Goal: Transaction & Acquisition: Purchase product/service

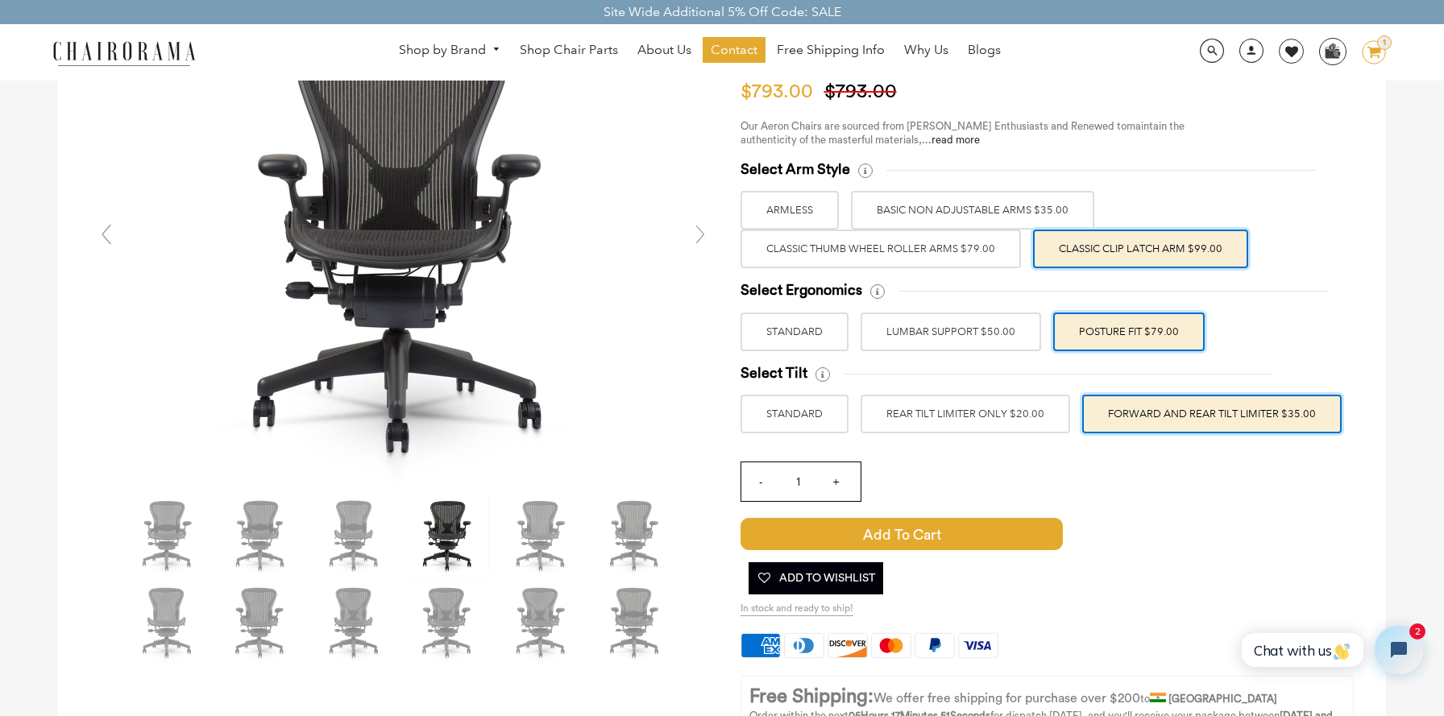
click at [948, 249] on label "Classic Thumb Wheel Roller Arms $79.00" at bounding box center [880, 249] width 280 height 39
click at [0, 0] on input "Classic Thumb Wheel Roller Arms $79.00" at bounding box center [0, 0] width 0 height 0
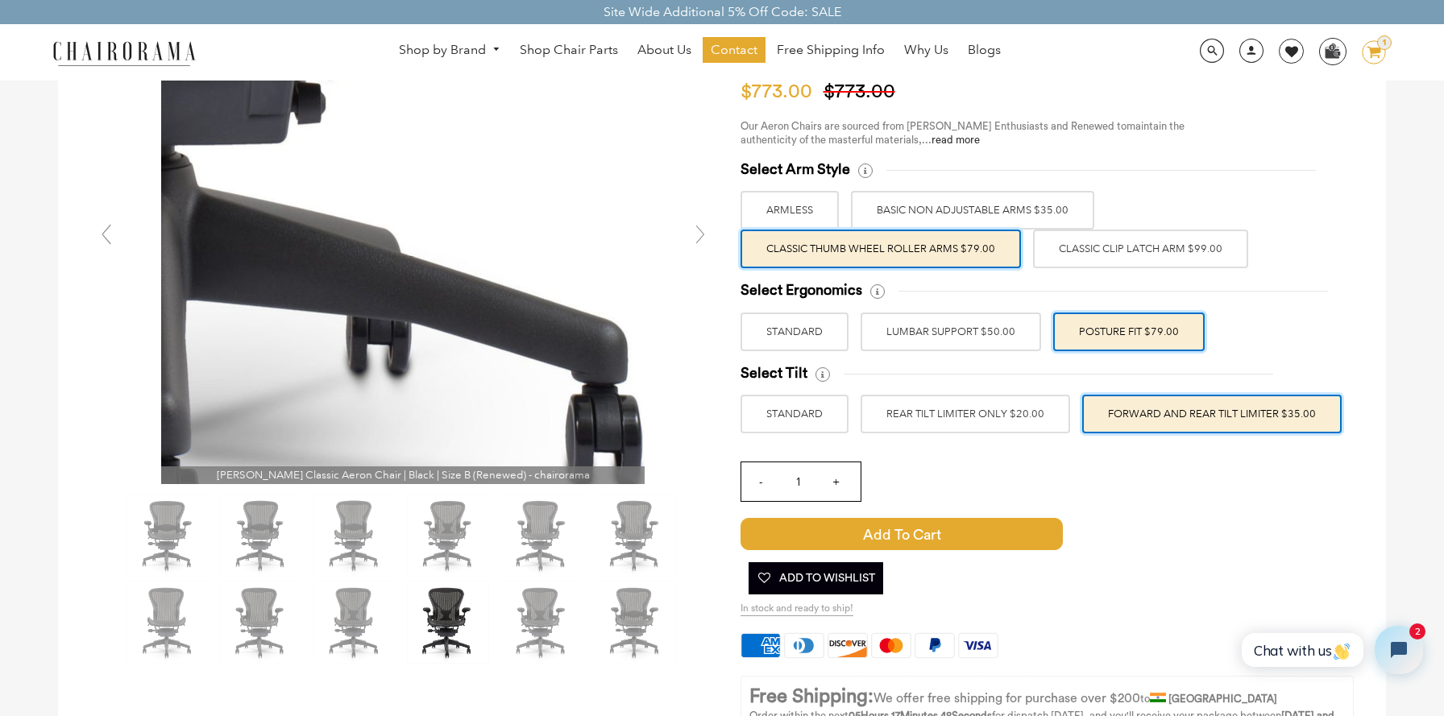
click at [468, 357] on img at bounding box center [402, 242] width 483 height 483
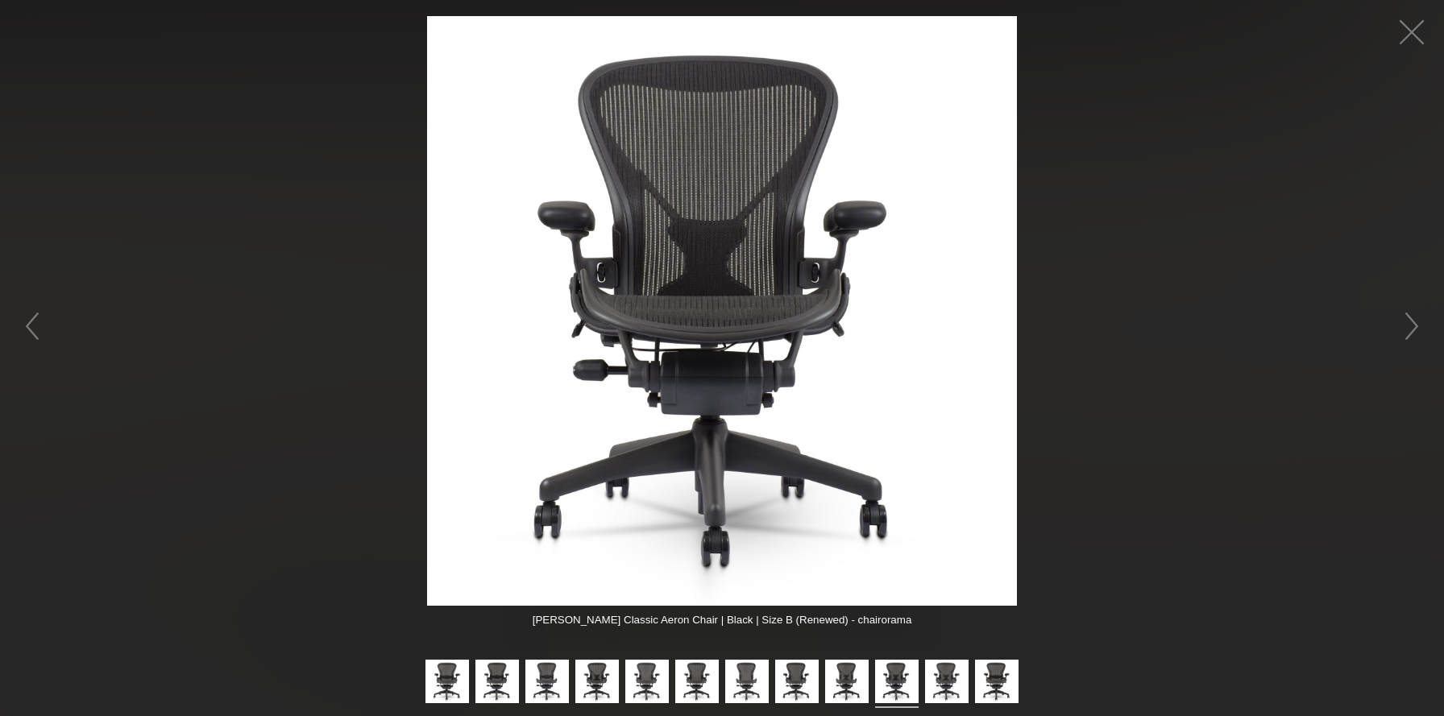
click at [806, 292] on img at bounding box center [722, 311] width 590 height 590
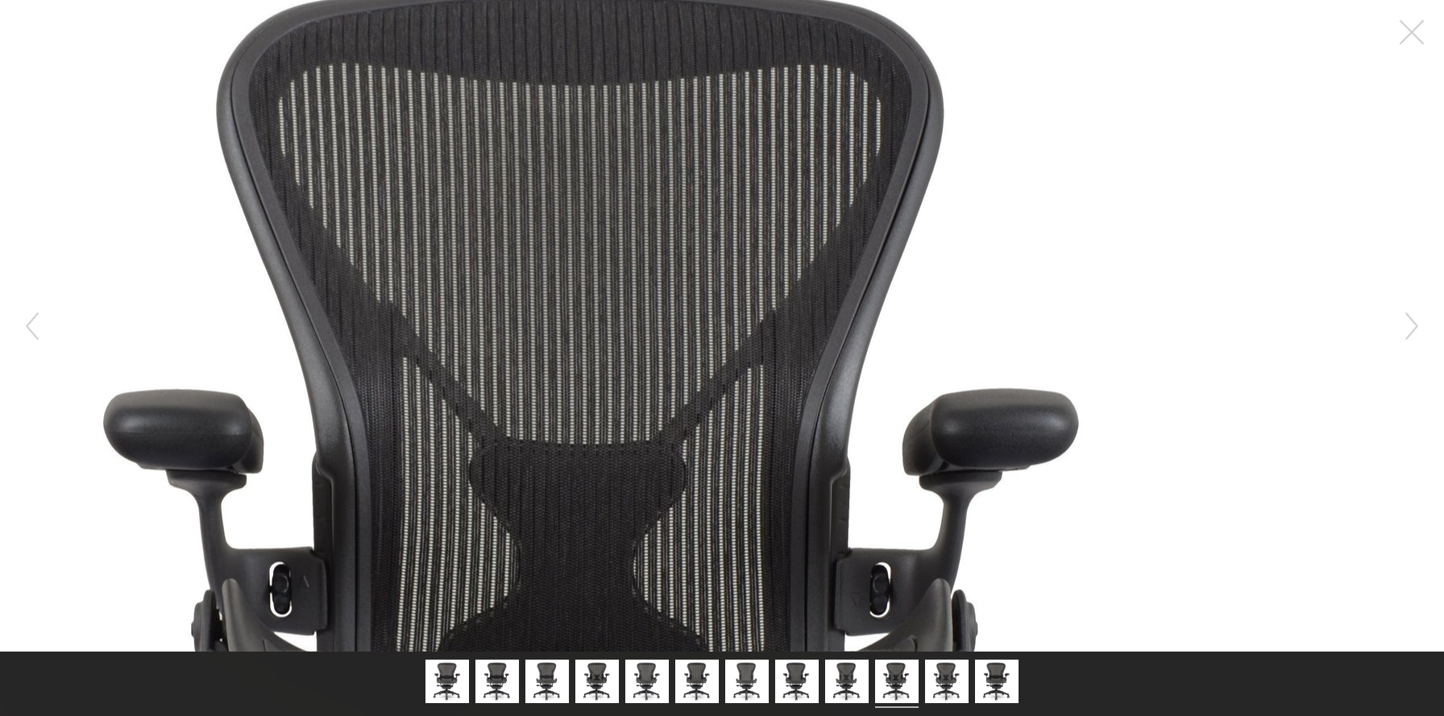
drag, startPoint x: 806, startPoint y: 292, endPoint x: 976, endPoint y: 197, distance: 194.7
click at [976, 197] on figure at bounding box center [722, 326] width 1444 height 652
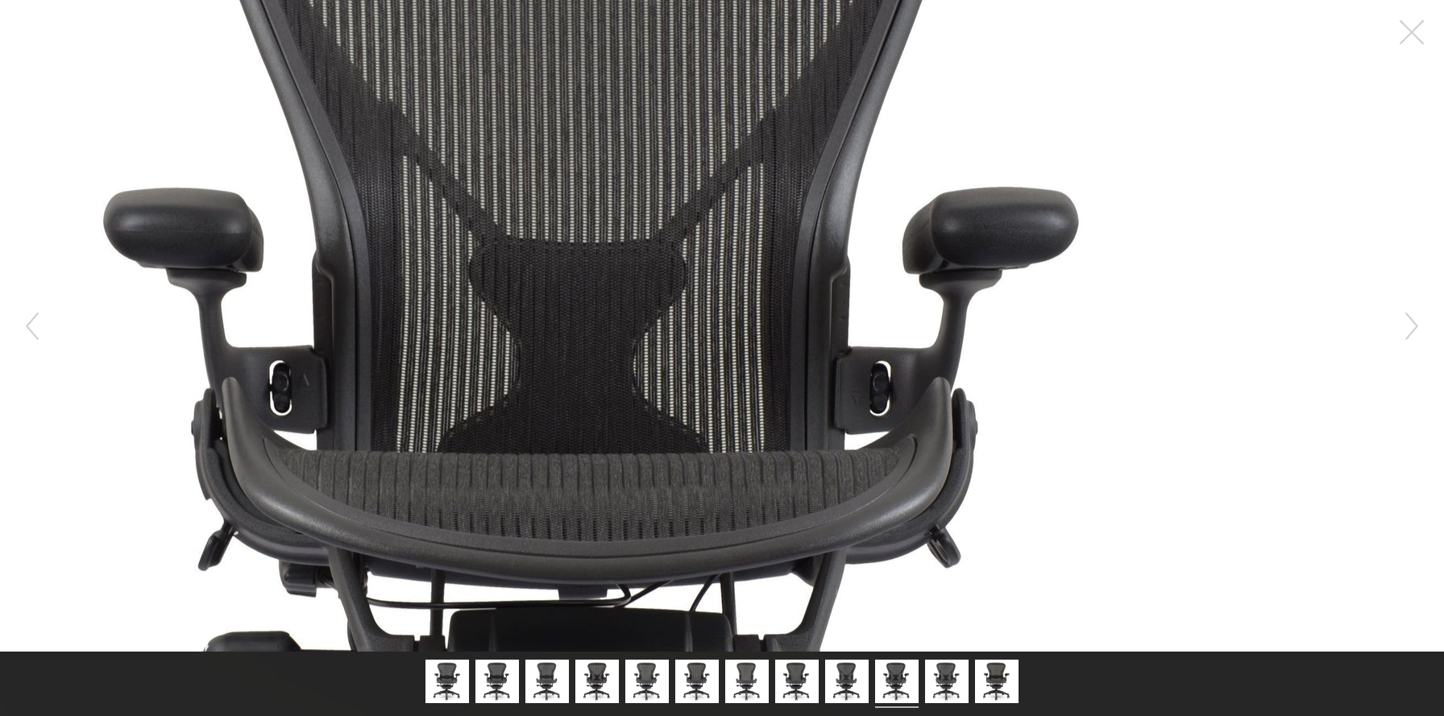
click at [839, 259] on figure at bounding box center [722, 326] width 1444 height 652
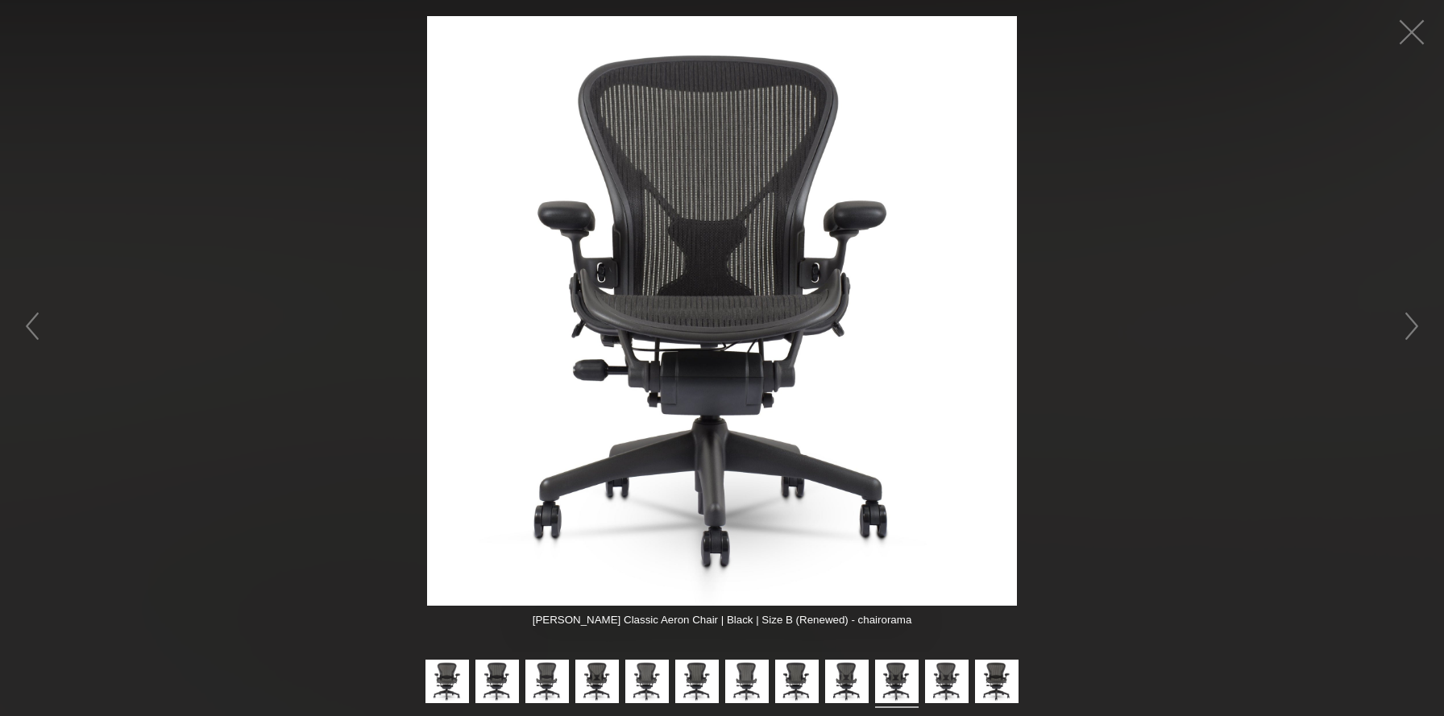
click at [1129, 357] on figure at bounding box center [722, 311] width 1444 height 590
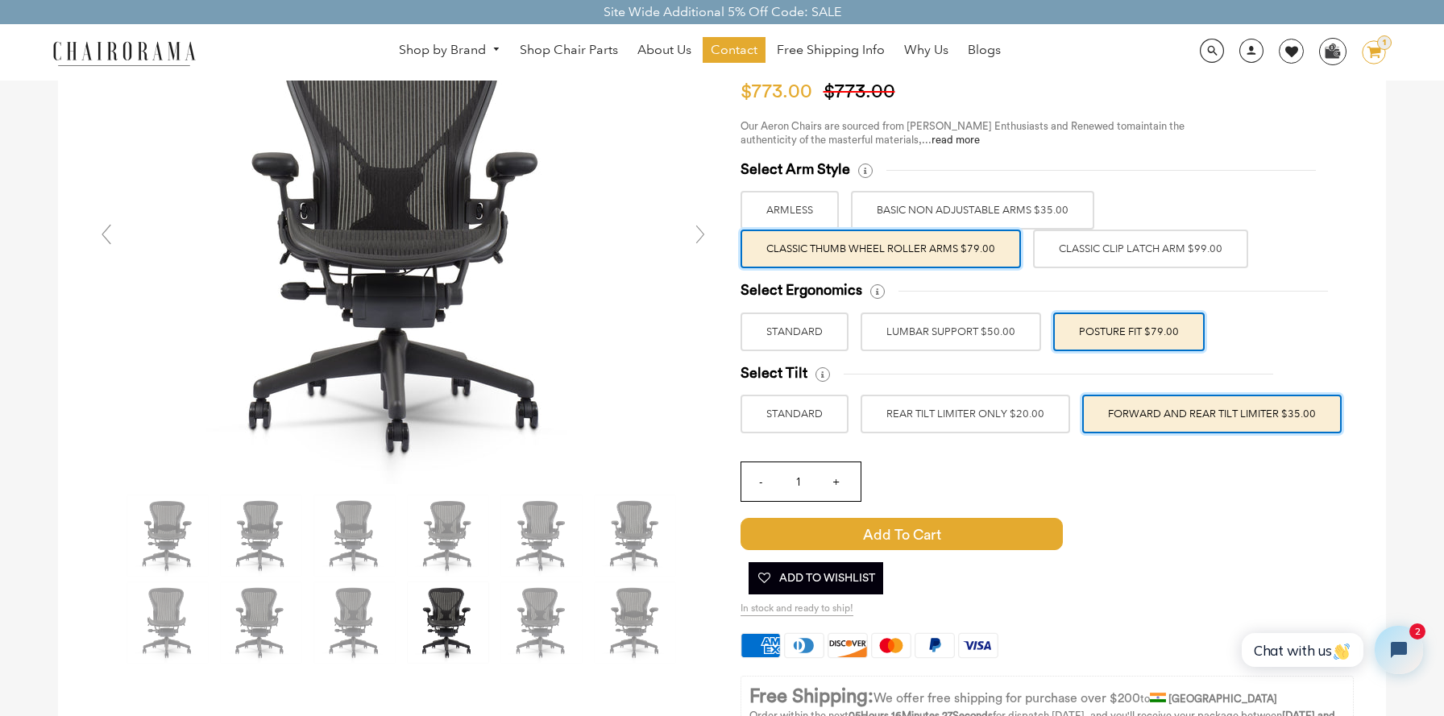
click at [969, 341] on label "LUMBAR SUPPORT $50.00" at bounding box center [950, 332] width 180 height 39
click at [0, 0] on input "LUMBAR SUPPORT $50.00" at bounding box center [0, 0] width 0 height 0
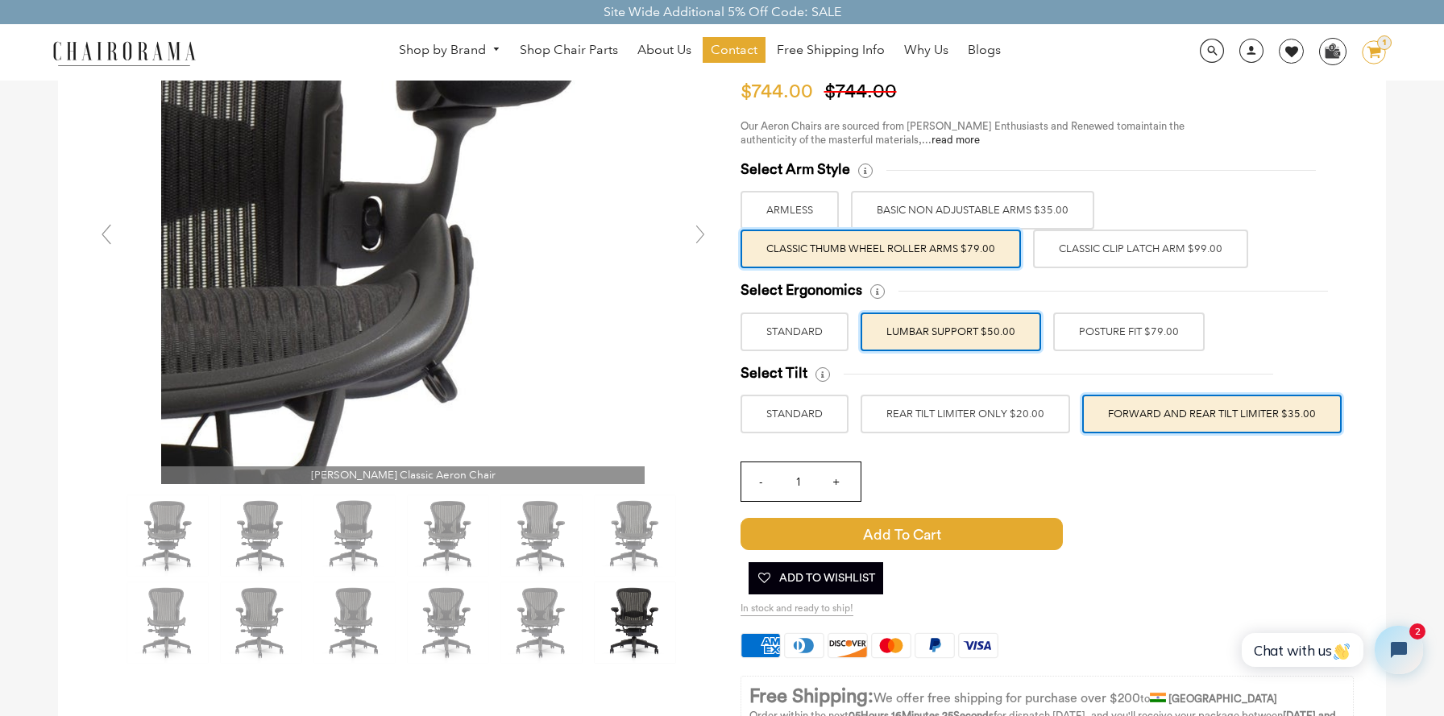
click at [492, 215] on img at bounding box center [402, 242] width 483 height 483
